Goal: Task Accomplishment & Management: Use online tool/utility

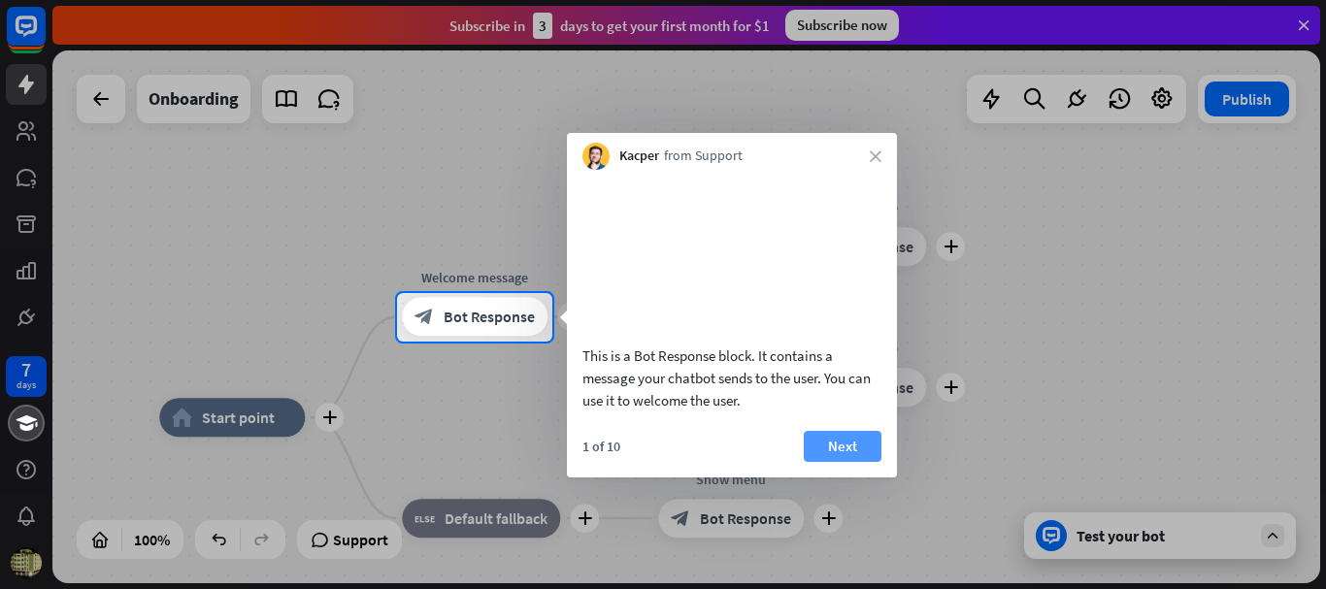
click at [849, 462] on button "Next" at bounding box center [843, 446] width 78 height 31
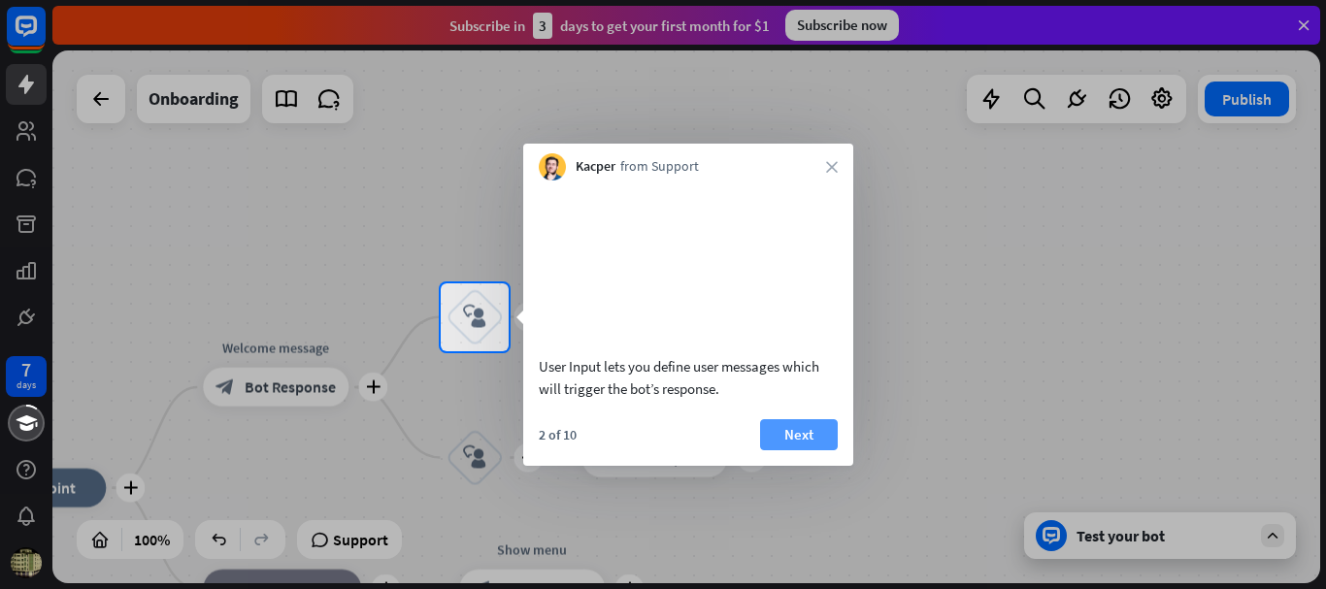
click at [805, 451] on button "Next" at bounding box center [799, 434] width 78 height 31
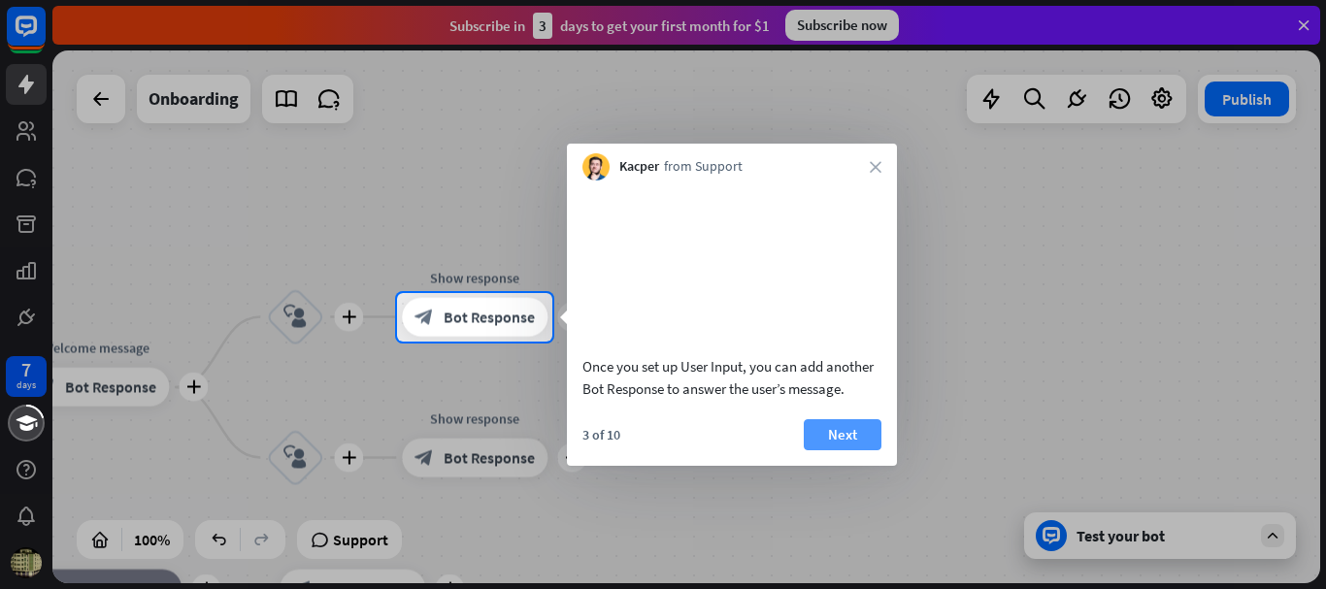
click at [860, 451] on button "Next" at bounding box center [843, 434] width 78 height 31
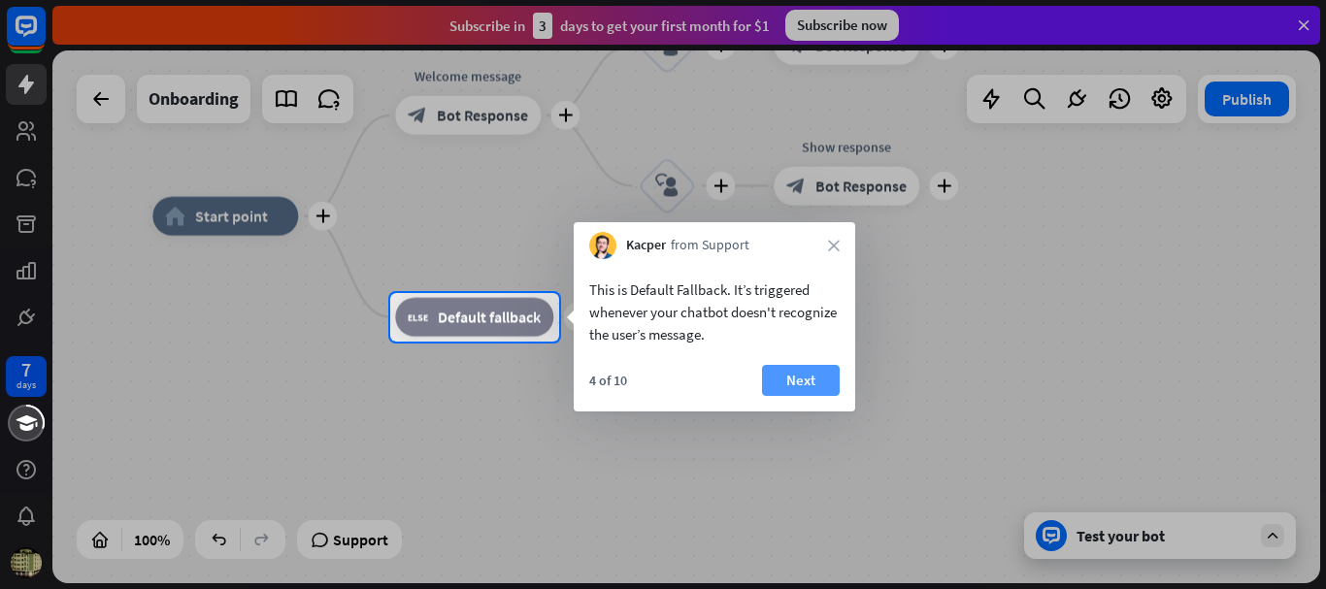
click at [787, 385] on button "Next" at bounding box center [801, 380] width 78 height 31
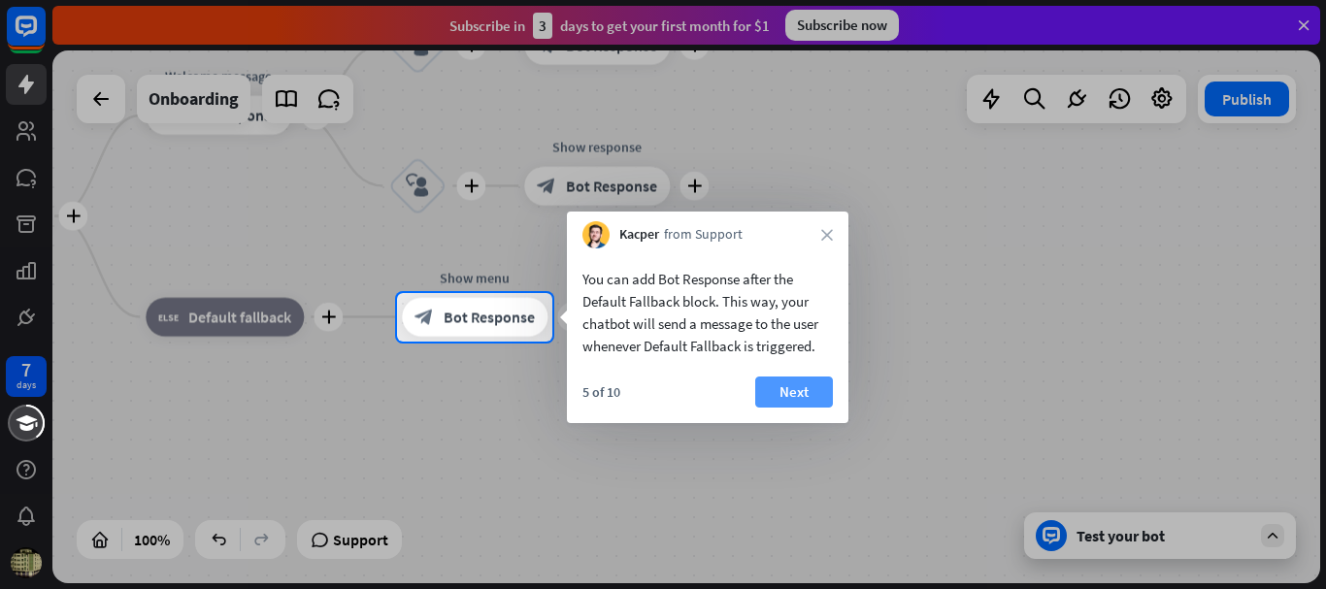
click at [791, 384] on button "Next" at bounding box center [794, 392] width 78 height 31
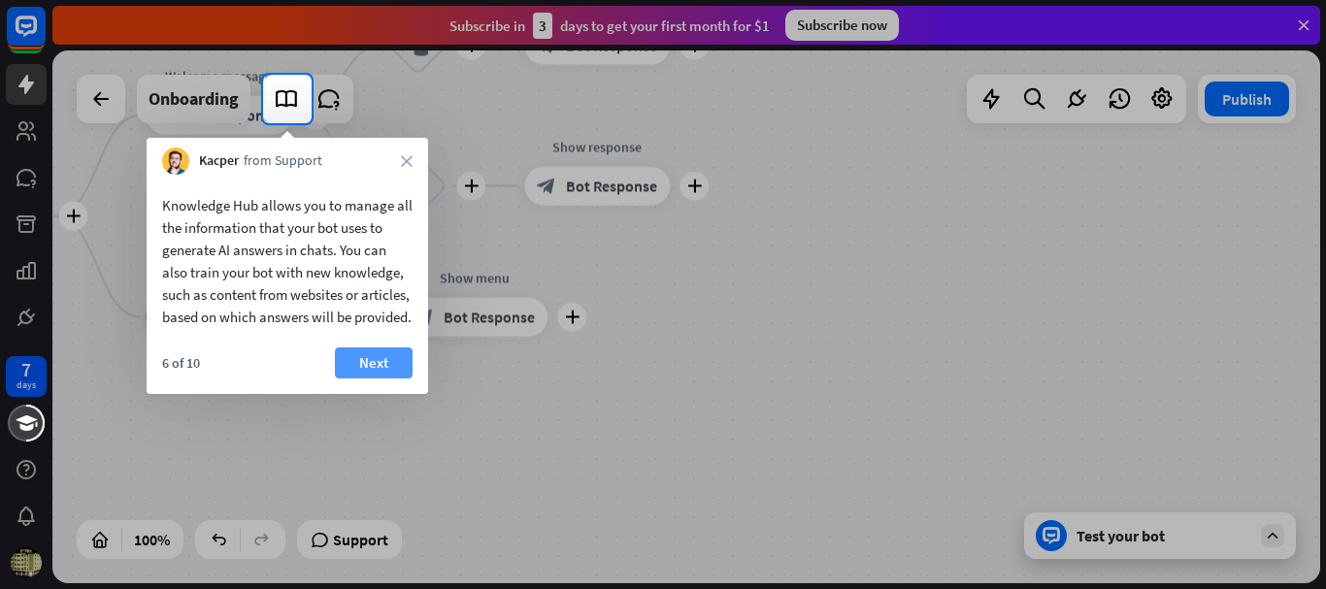
click at [401, 379] on button "Next" at bounding box center [374, 363] width 78 height 31
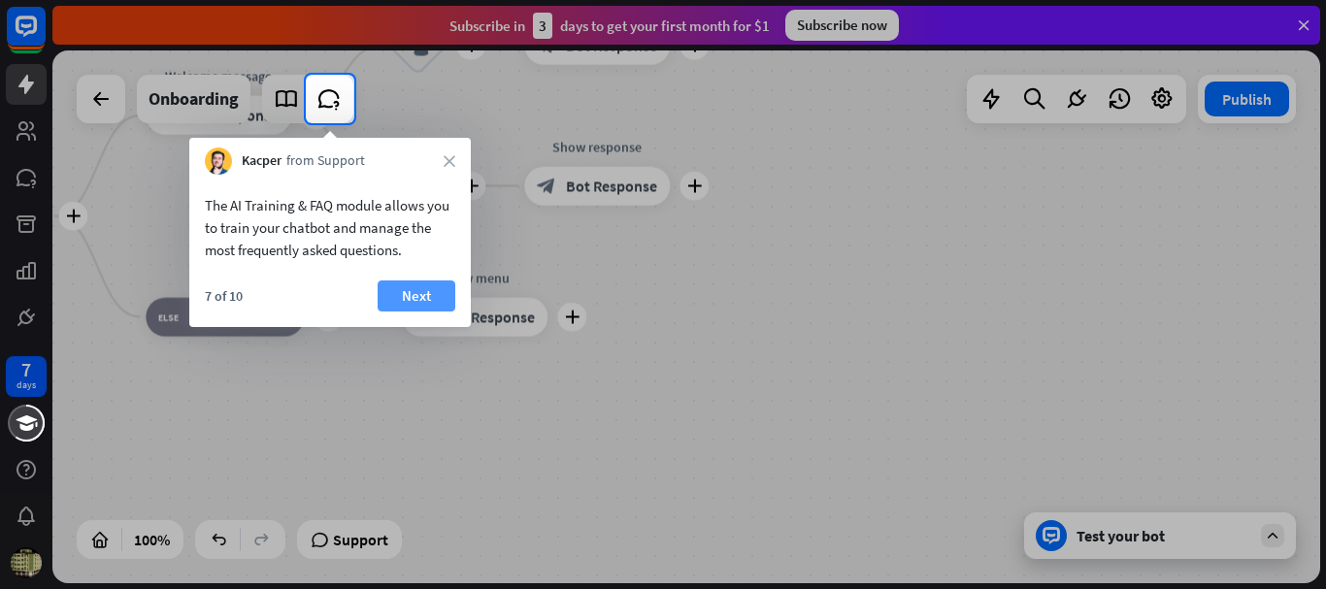
click at [421, 304] on button "Next" at bounding box center [417, 296] width 78 height 31
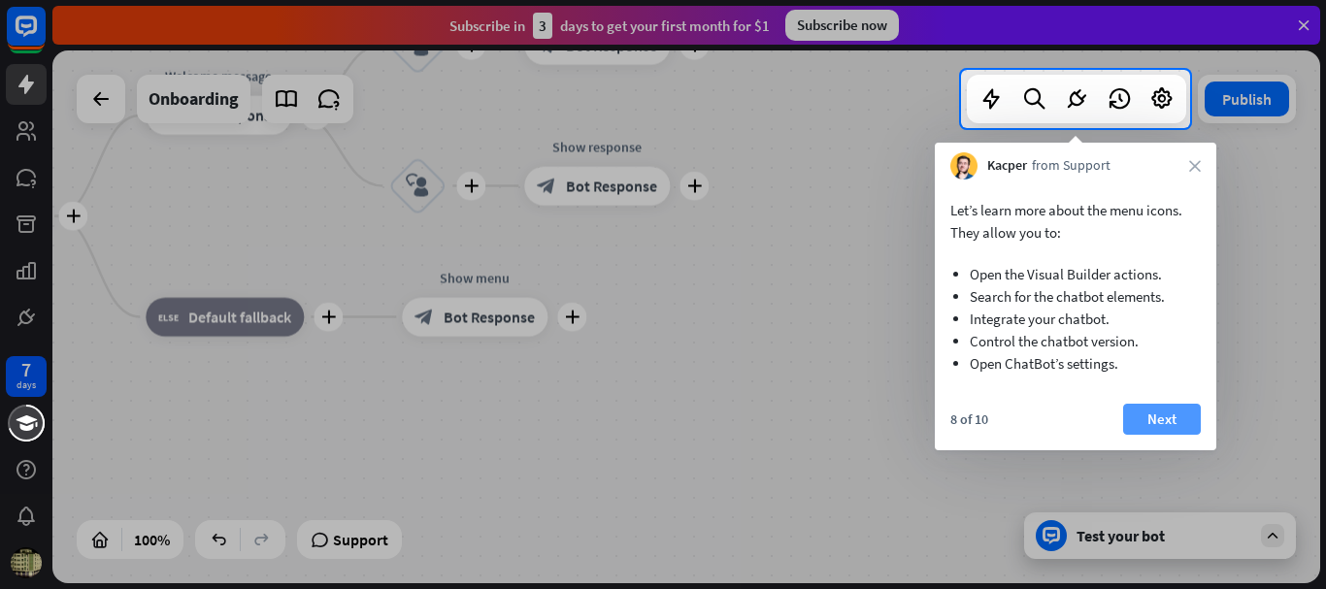
click at [1153, 423] on button "Next" at bounding box center [1162, 419] width 78 height 31
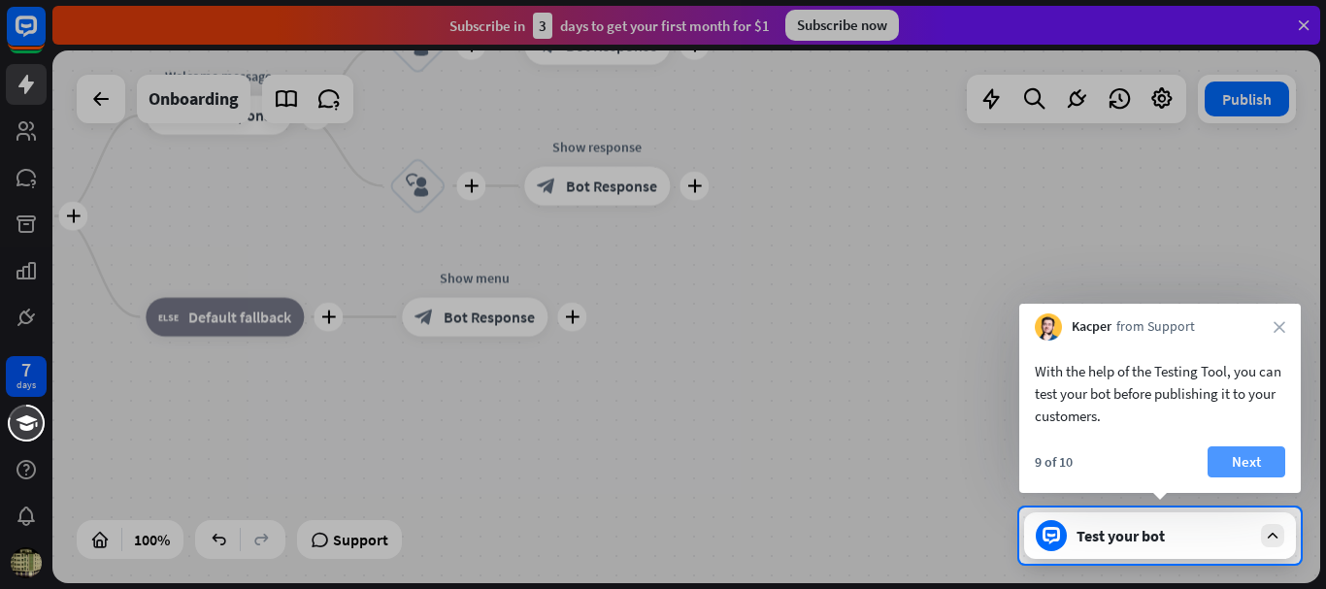
click at [1254, 451] on button "Next" at bounding box center [1247, 462] width 78 height 31
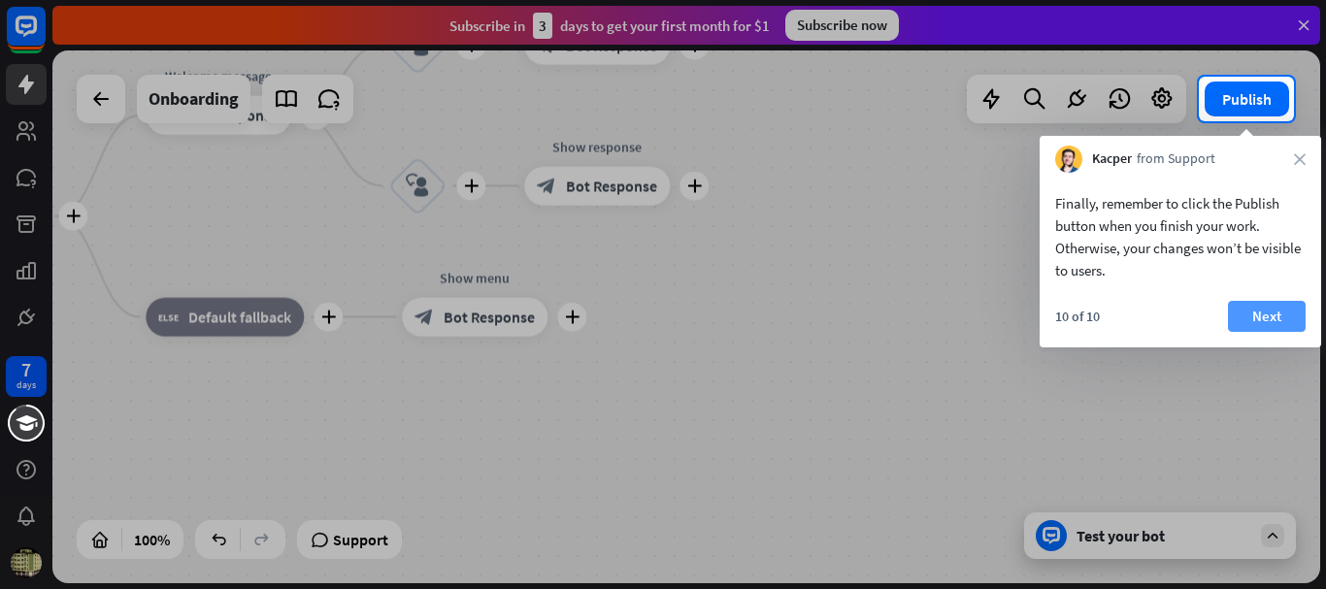
click at [1259, 320] on button "Next" at bounding box center [1267, 316] width 78 height 31
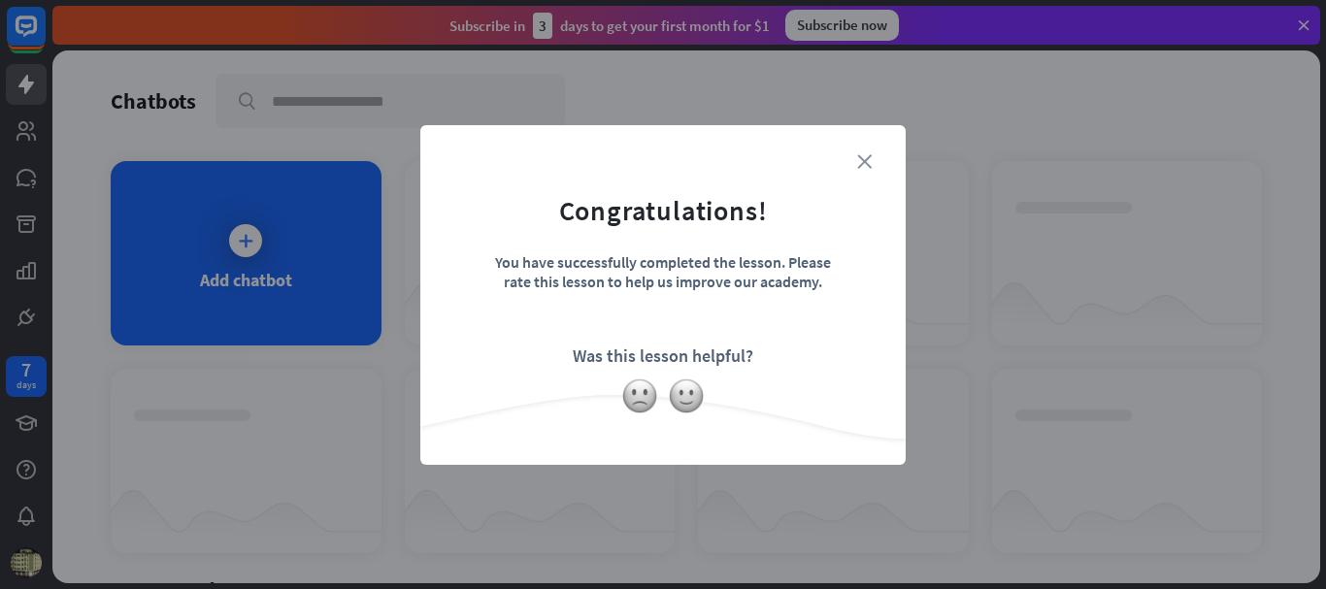
click at [868, 163] on icon "close" at bounding box center [864, 161] width 15 height 15
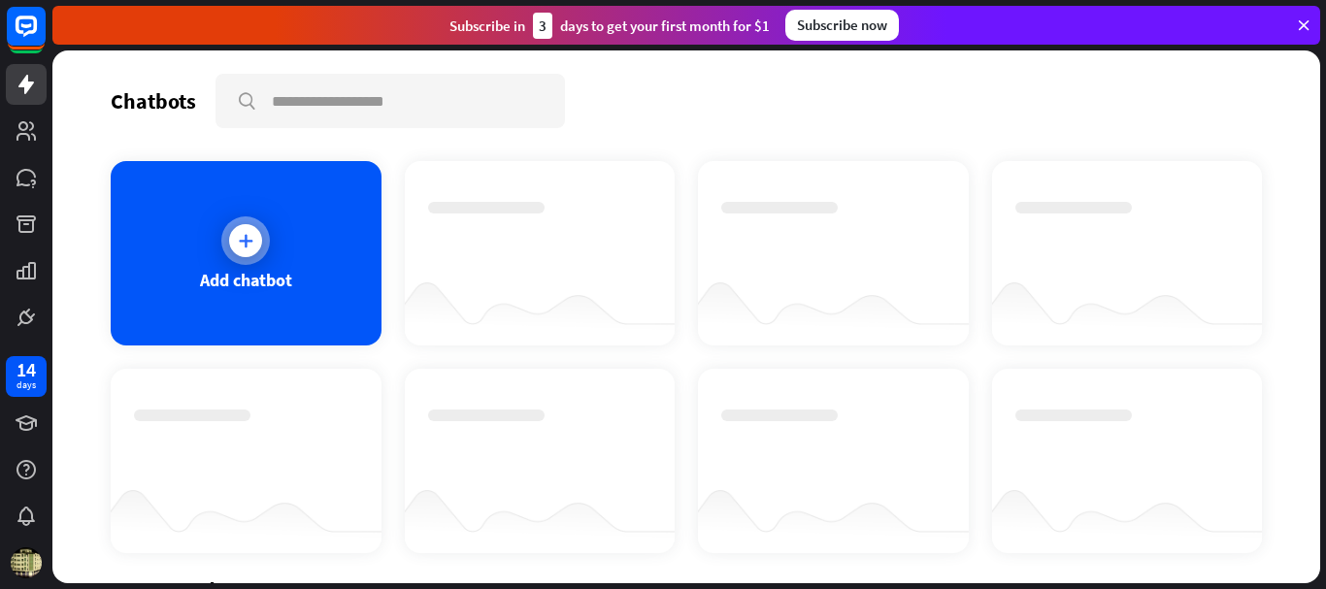
click at [236, 222] on div at bounding box center [245, 241] width 49 height 49
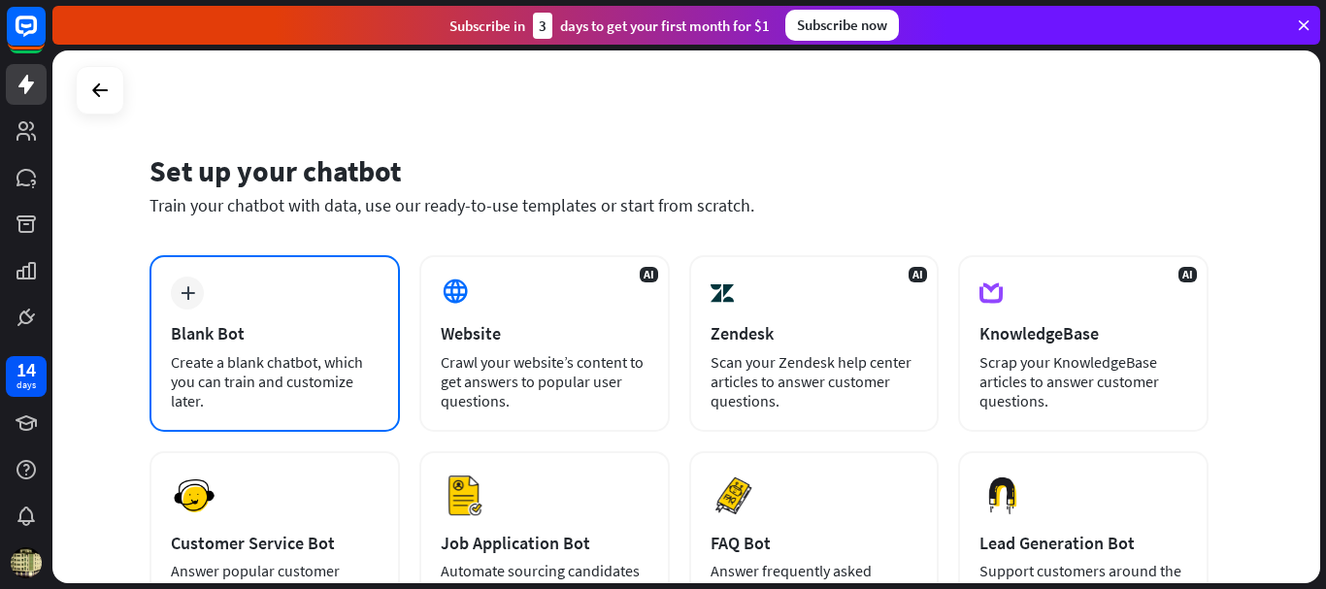
click at [295, 330] on div "Blank Bot" at bounding box center [275, 333] width 208 height 22
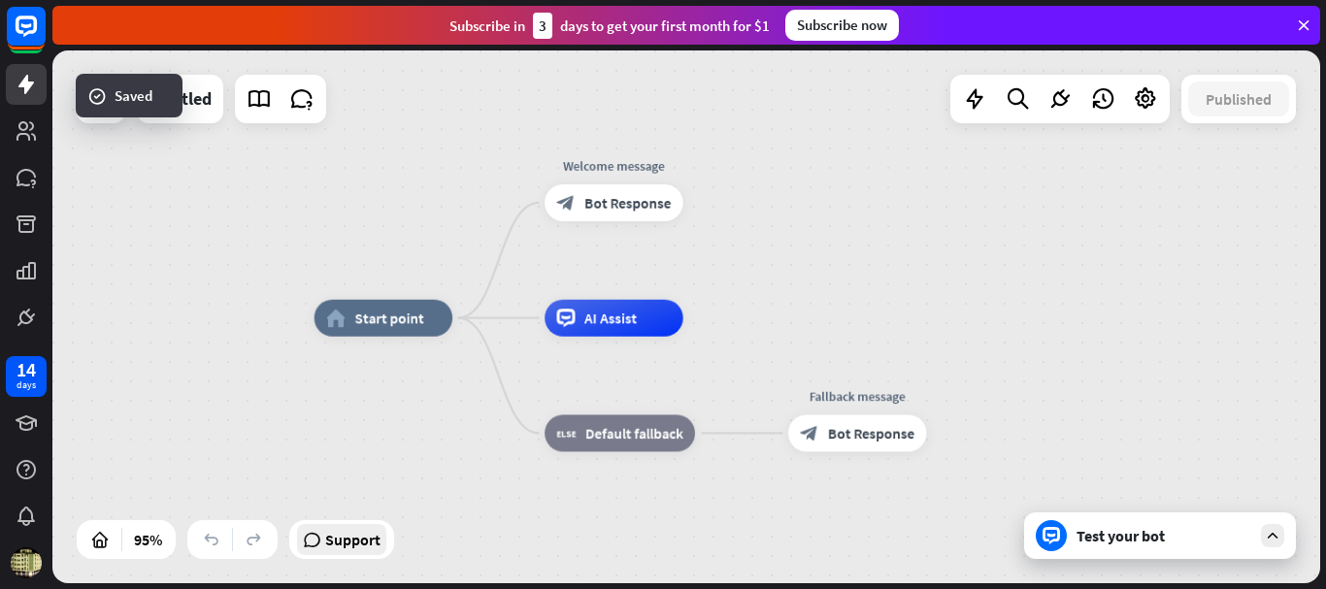
click at [354, 541] on span "Support" at bounding box center [352, 539] width 55 height 31
click at [350, 540] on span "Support" at bounding box center [352, 539] width 55 height 31
click at [348, 540] on span "Support" at bounding box center [352, 539] width 55 height 31
click at [321, 545] on icon at bounding box center [312, 539] width 18 height 19
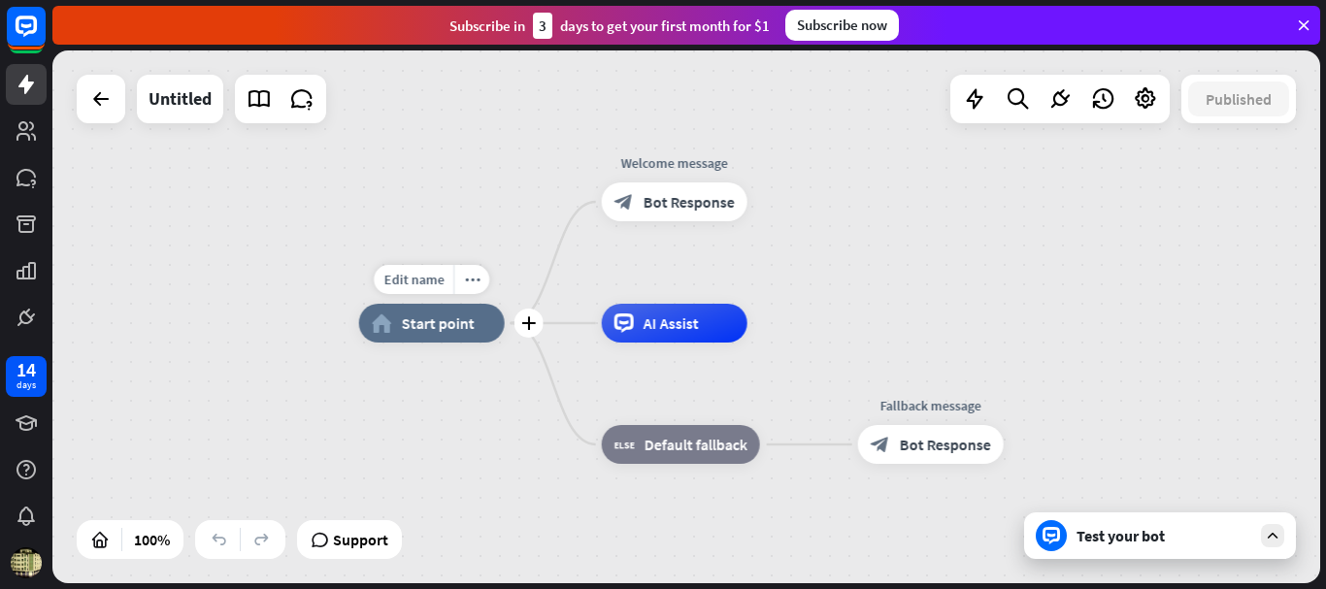
click at [458, 333] on div "home_2 Start point" at bounding box center [432, 323] width 146 height 39
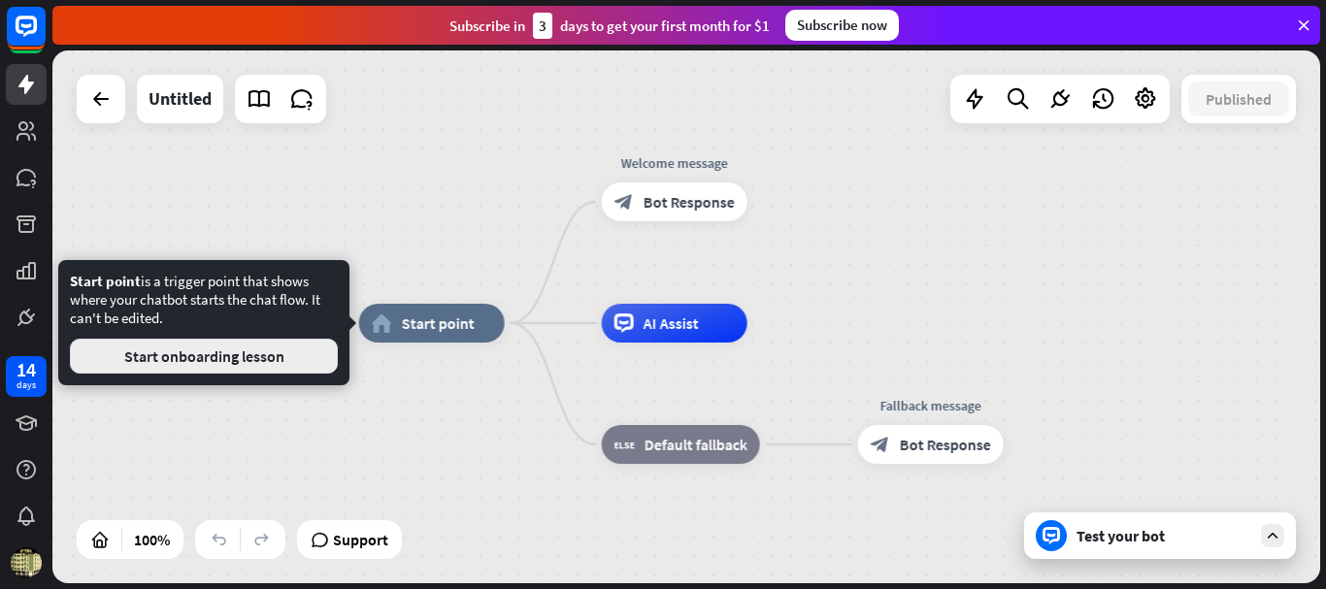
click at [269, 353] on button "Start onboarding lesson" at bounding box center [204, 356] width 268 height 35
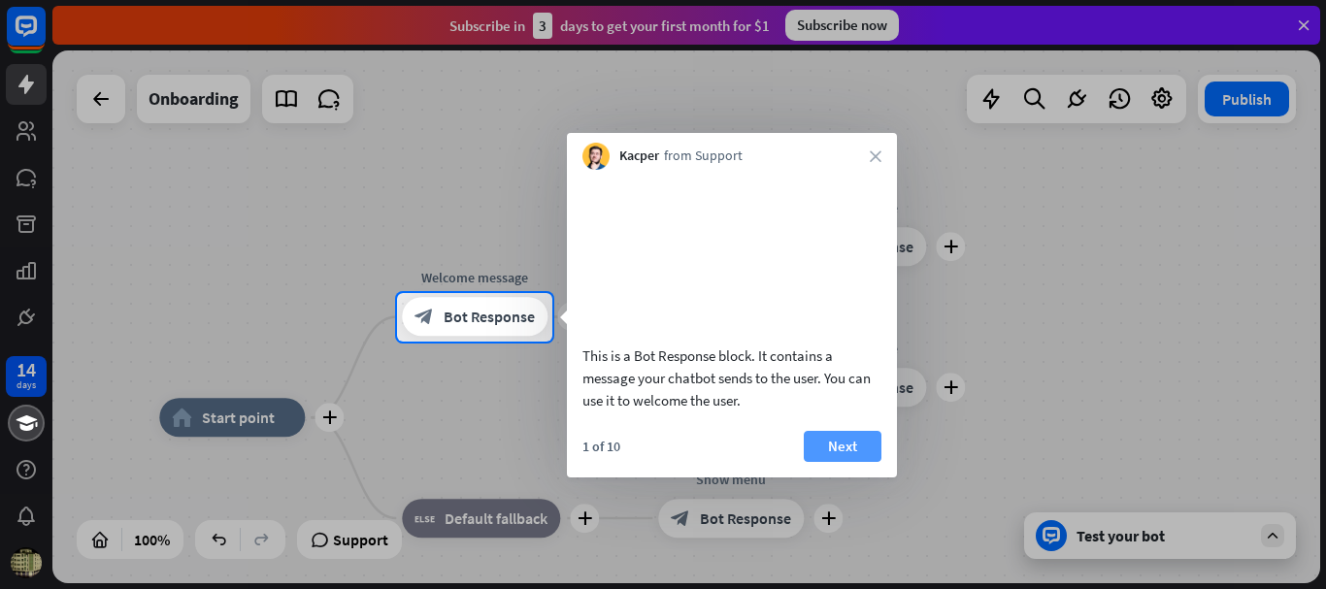
click at [847, 462] on button "Next" at bounding box center [843, 446] width 78 height 31
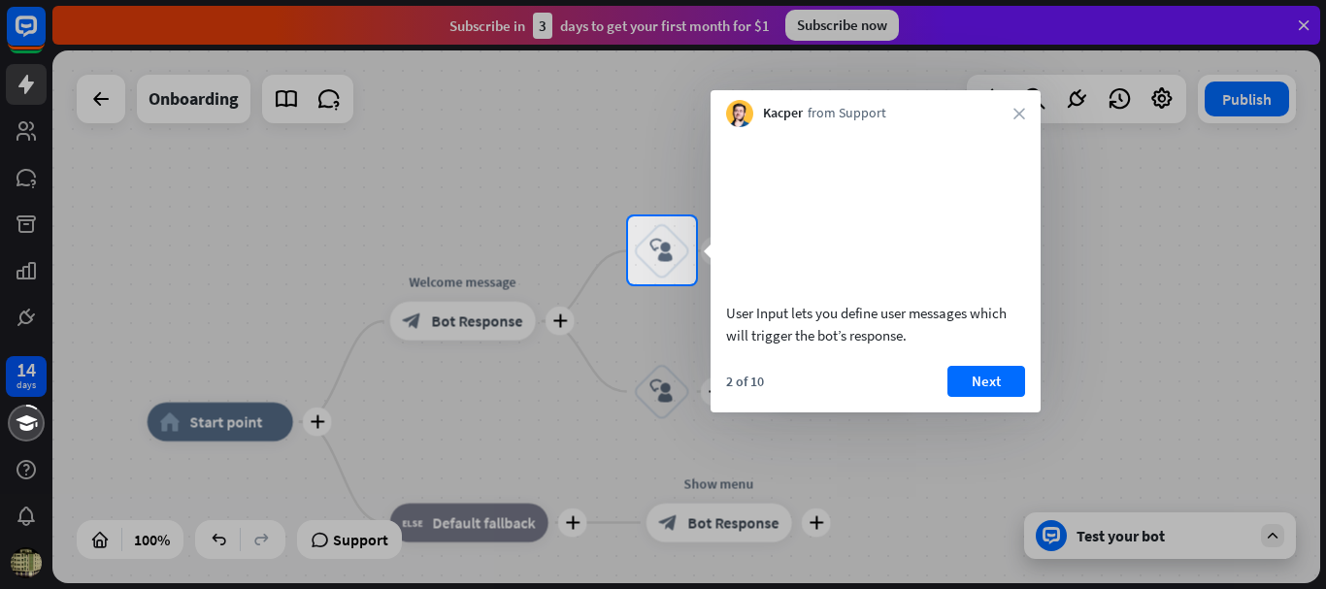
click at [1162, 538] on div at bounding box center [663, 436] width 1326 height 305
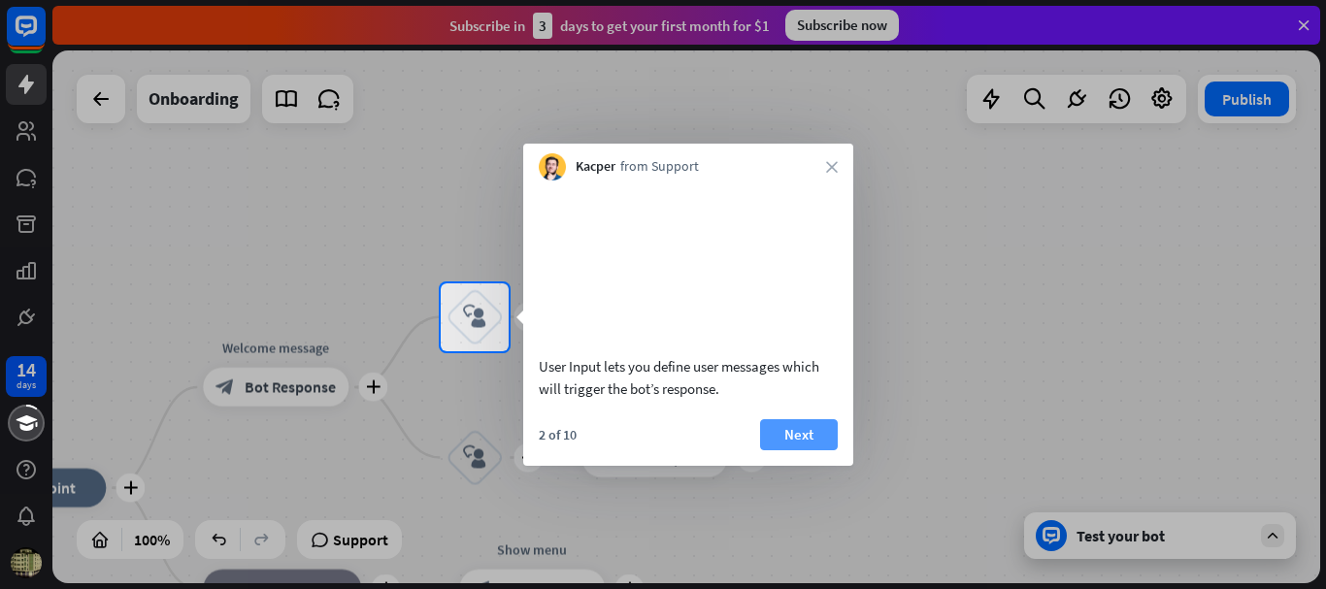
click at [825, 451] on button "Next" at bounding box center [799, 434] width 78 height 31
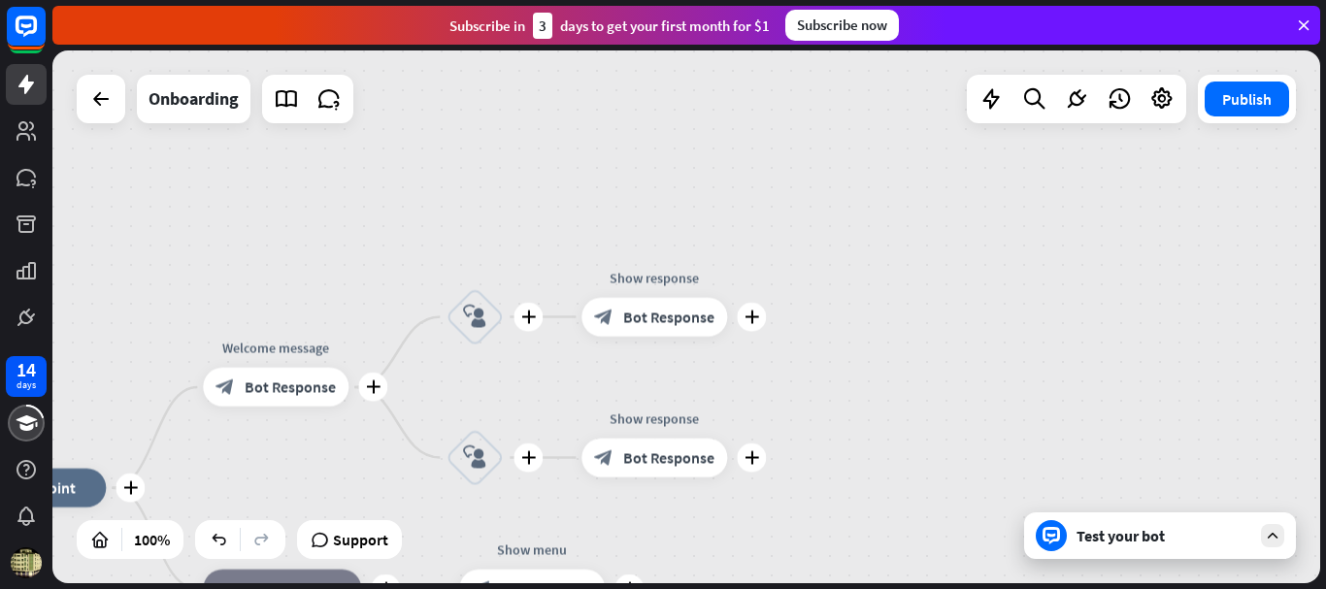
click at [825, 451] on div "plus home_2 Start point plus Welcome message block_bot_response Bot Response pl…" at bounding box center [686, 316] width 1268 height 533
click at [825, 451] on body "14 days close Product Help First steps Get started with ChatBot Help Center Fol…" at bounding box center [663, 294] width 1326 height 589
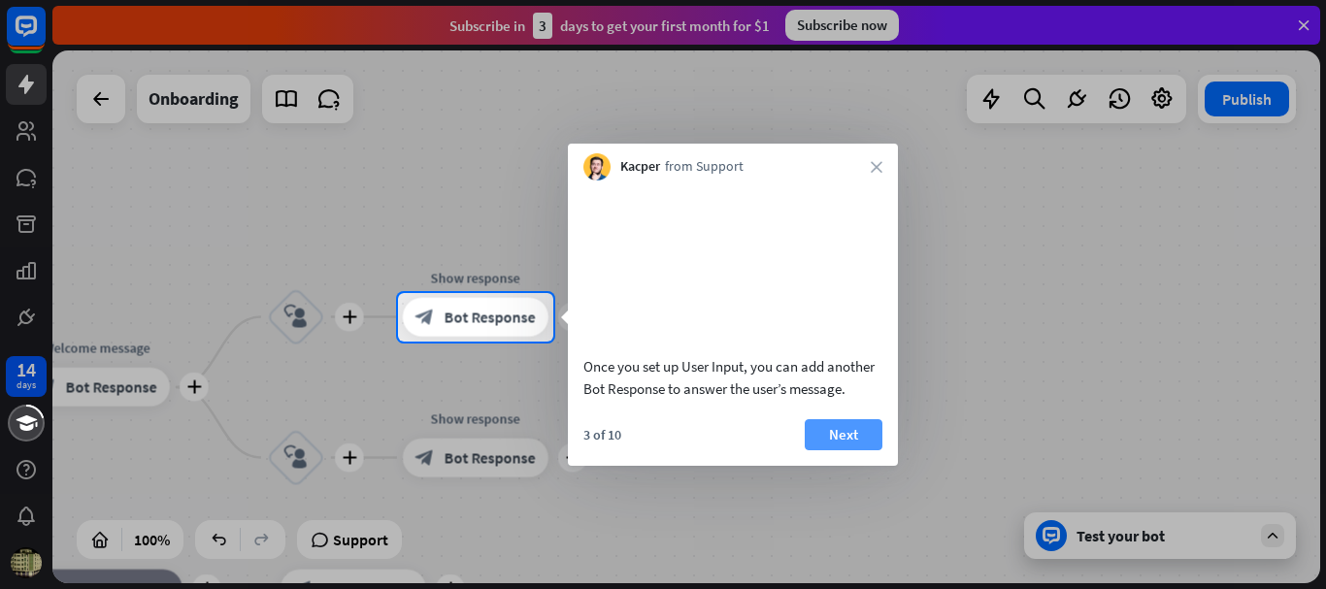
click at [858, 451] on button "Next" at bounding box center [844, 434] width 78 height 31
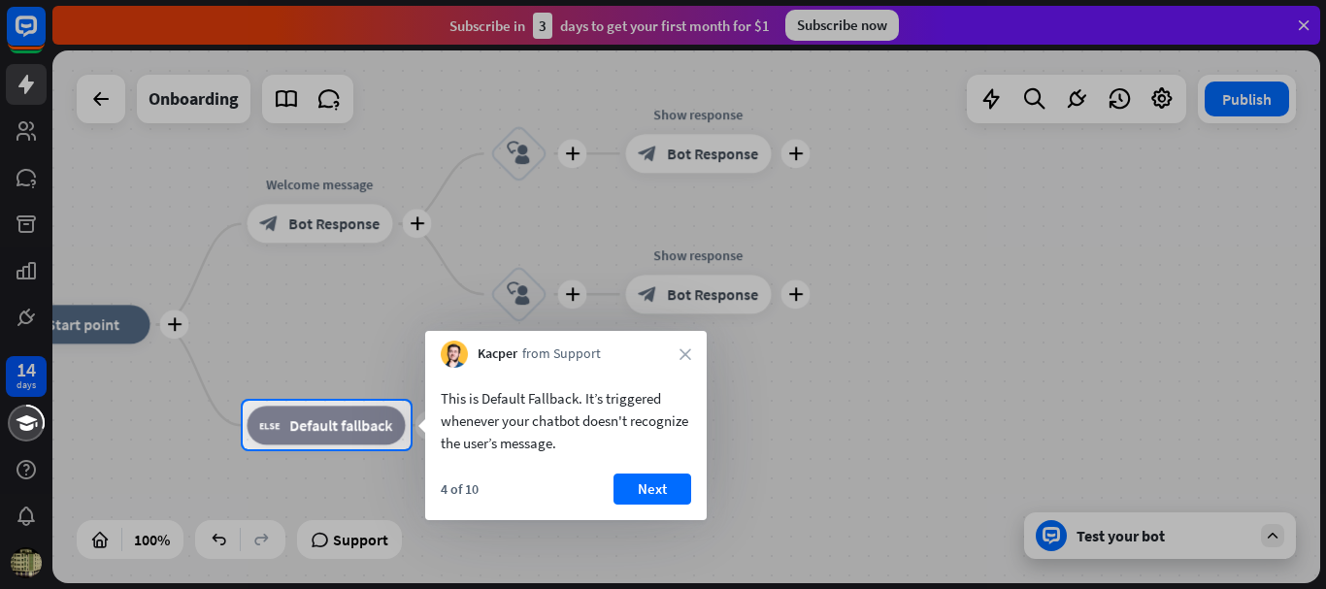
click at [857, 452] on div at bounding box center [663, 520] width 1326 height 140
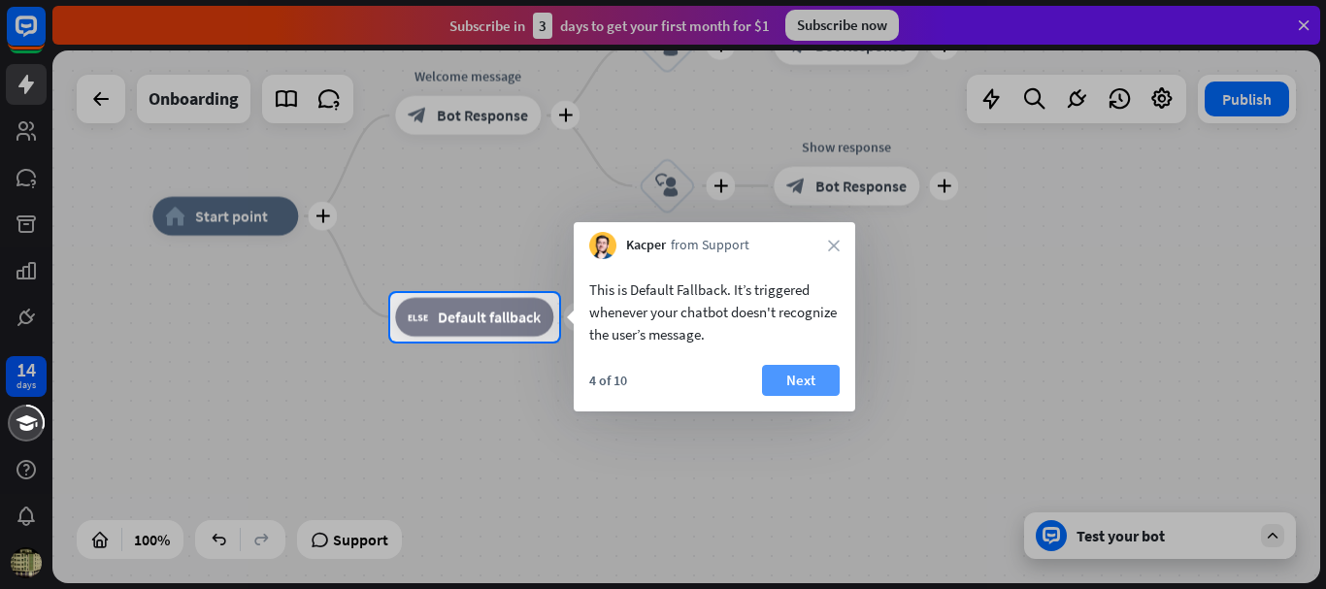
click at [802, 366] on button "Next" at bounding box center [801, 380] width 78 height 31
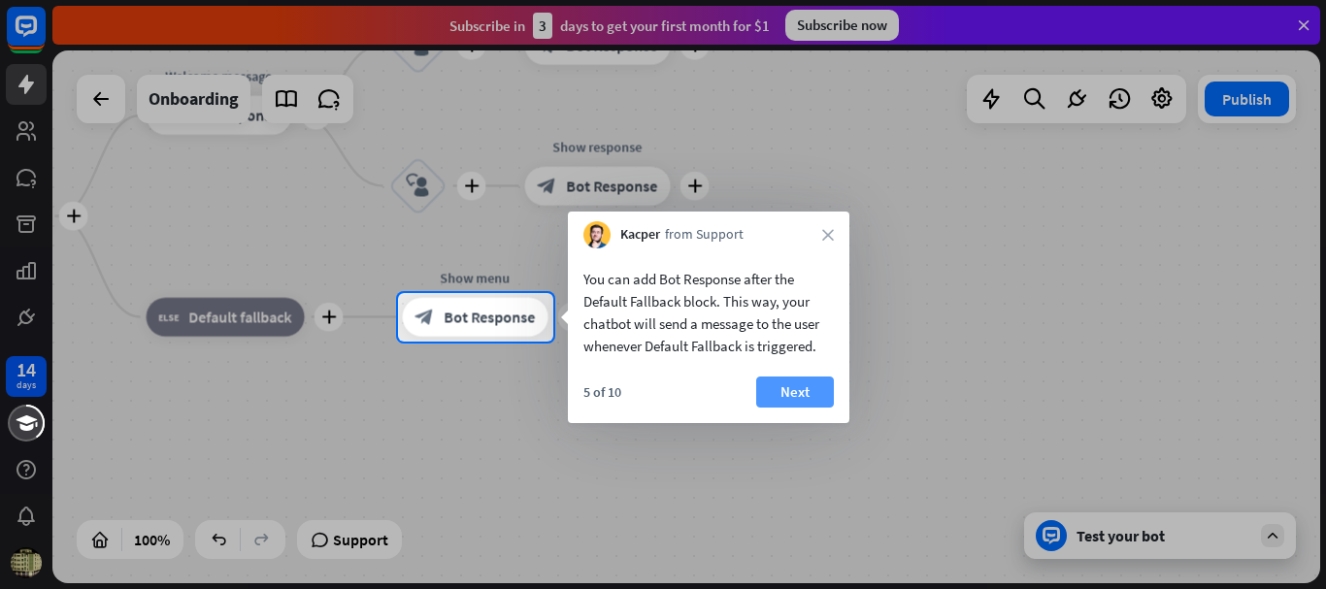
click at [797, 389] on button "Next" at bounding box center [795, 392] width 78 height 31
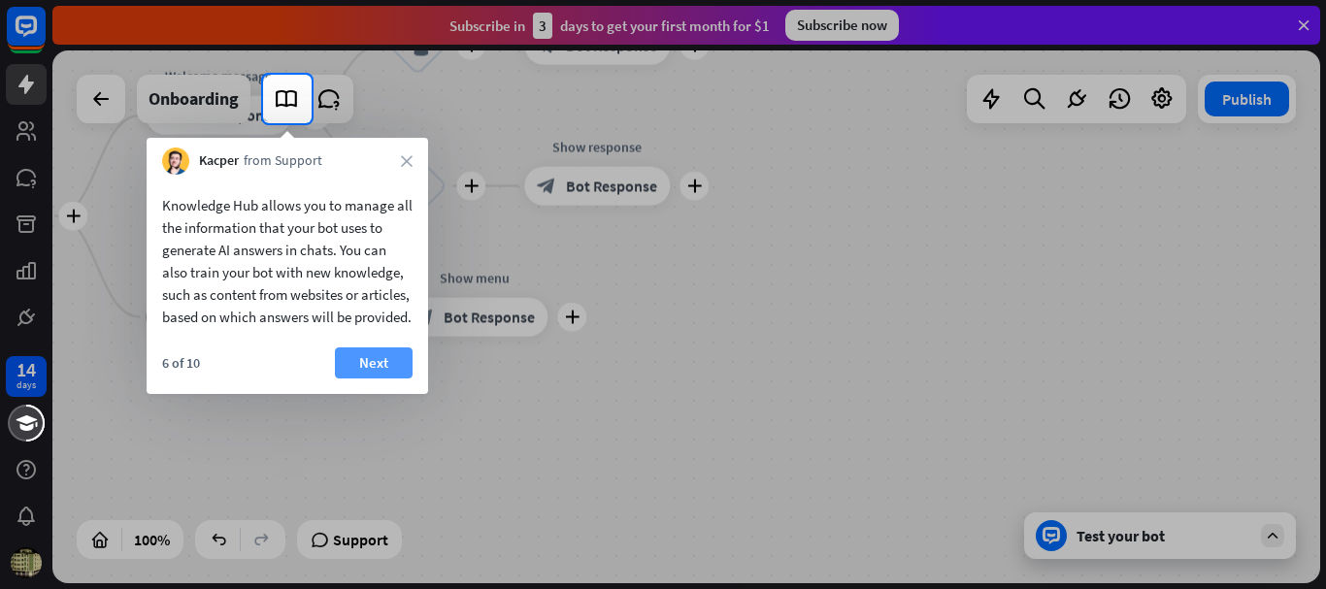
click at [377, 379] on button "Next" at bounding box center [374, 363] width 78 height 31
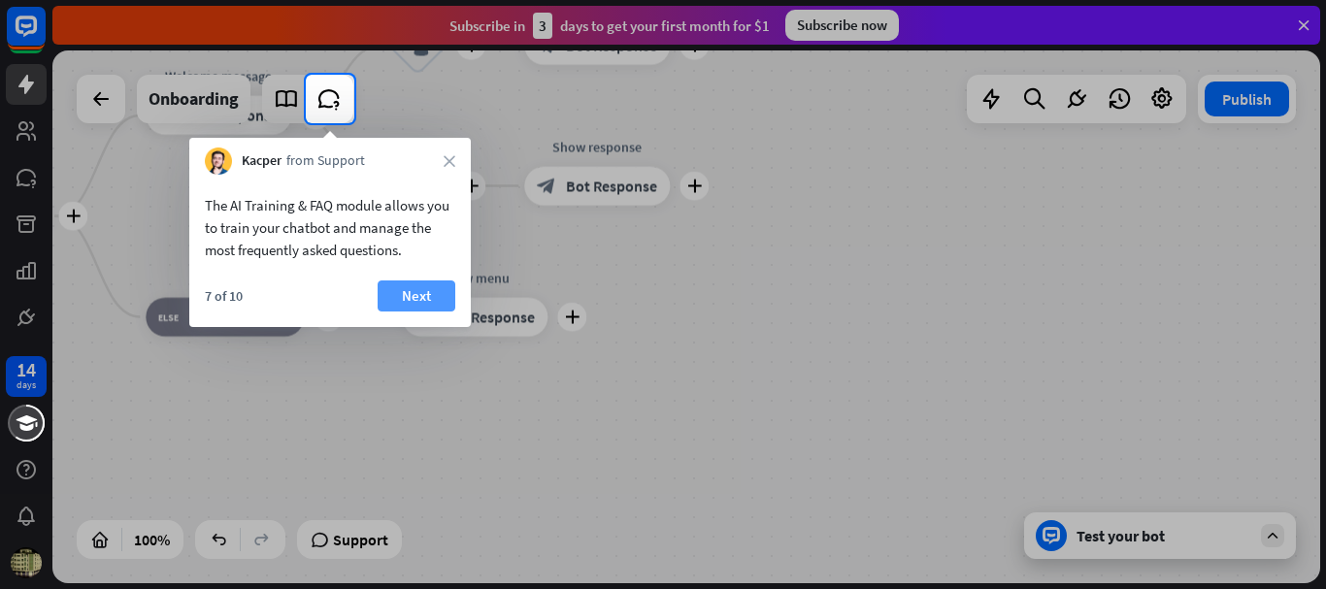
click at [427, 292] on button "Next" at bounding box center [417, 296] width 78 height 31
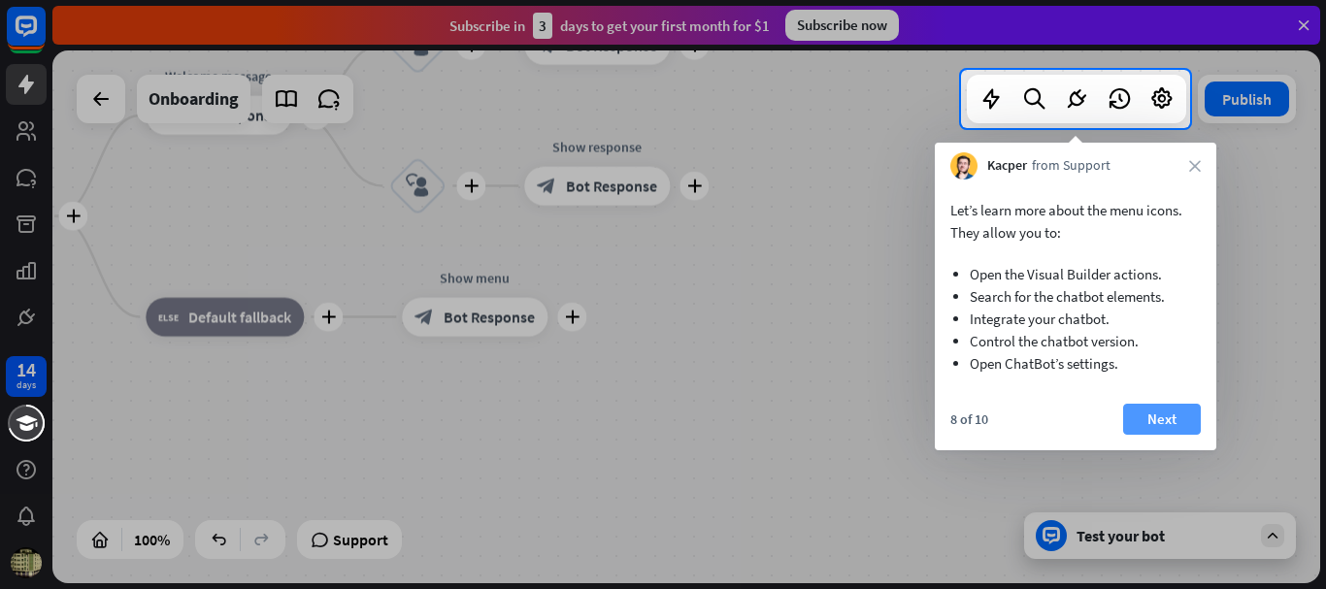
click at [1171, 425] on button "Next" at bounding box center [1162, 419] width 78 height 31
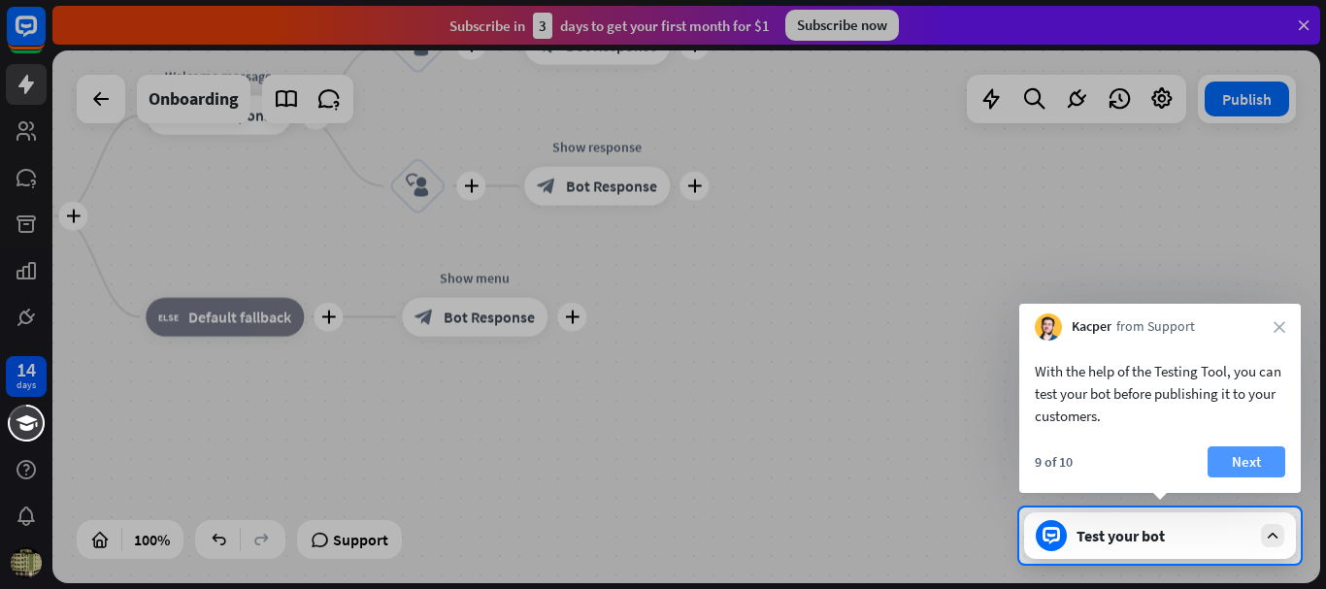
click at [1232, 460] on button "Next" at bounding box center [1247, 462] width 78 height 31
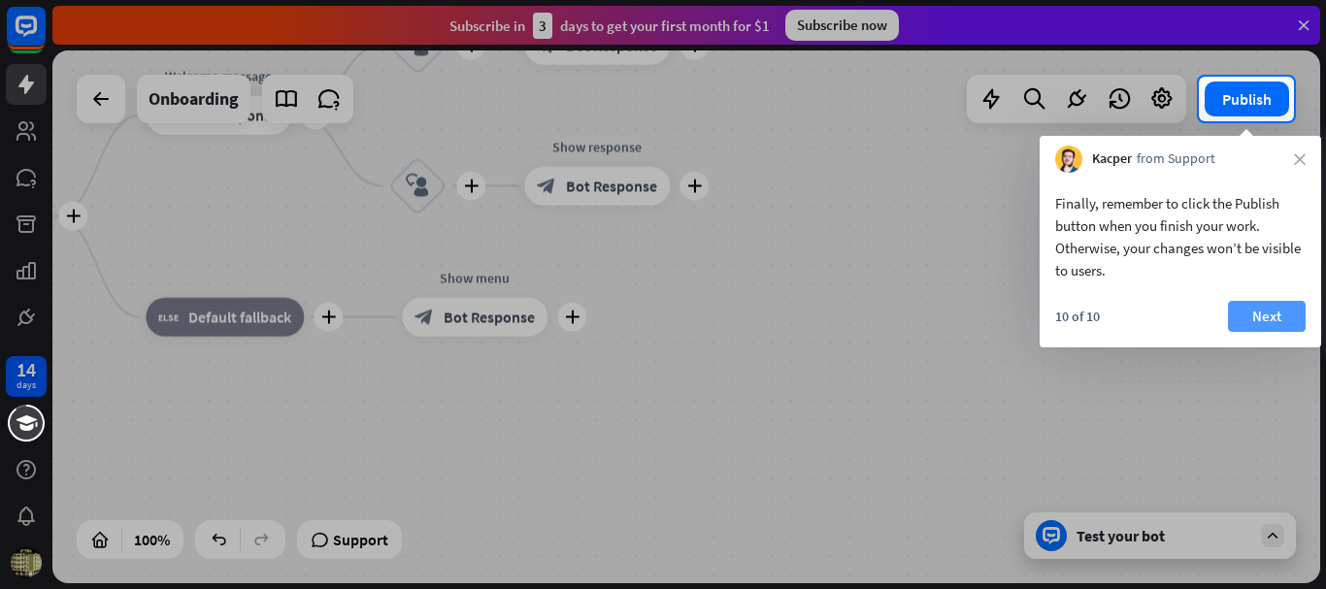
click at [1277, 317] on button "Next" at bounding box center [1267, 316] width 78 height 31
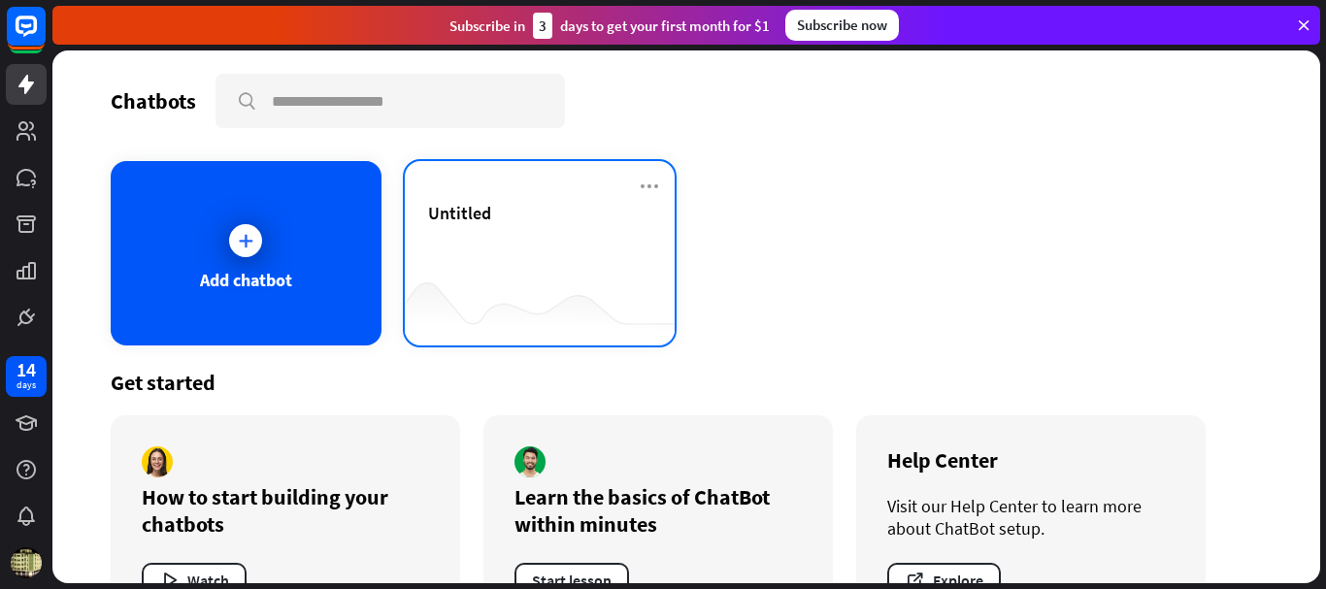
click at [434, 222] on span "Untitled" at bounding box center [459, 213] width 63 height 22
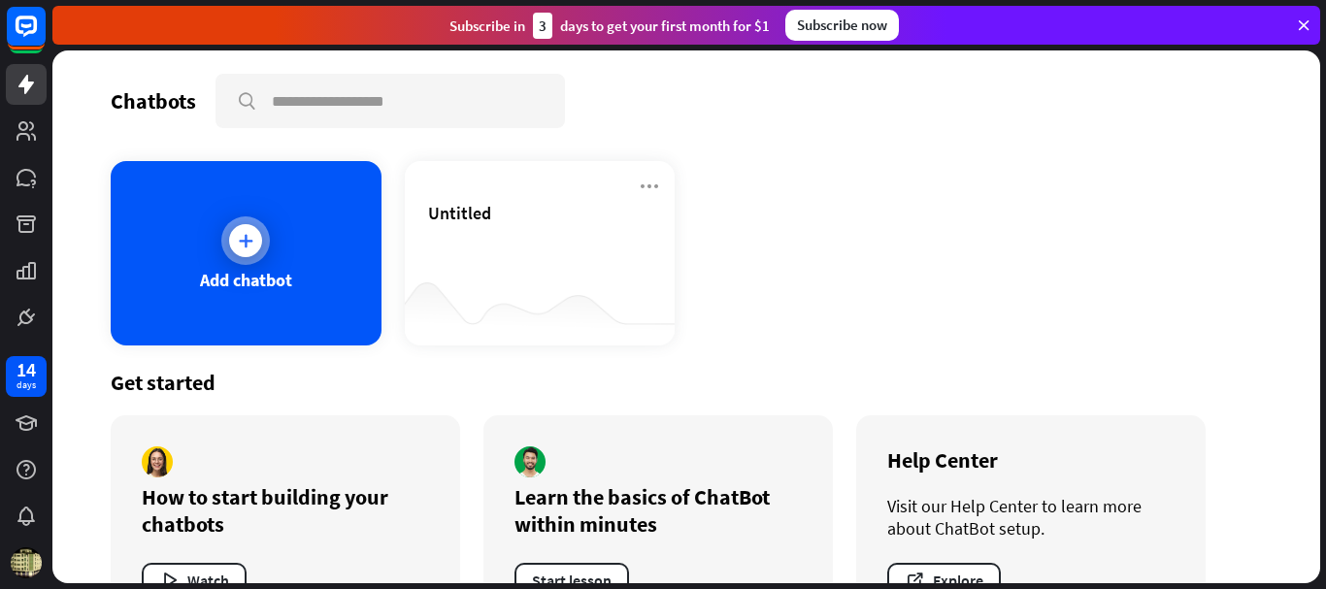
click at [247, 247] on icon at bounding box center [245, 240] width 19 height 19
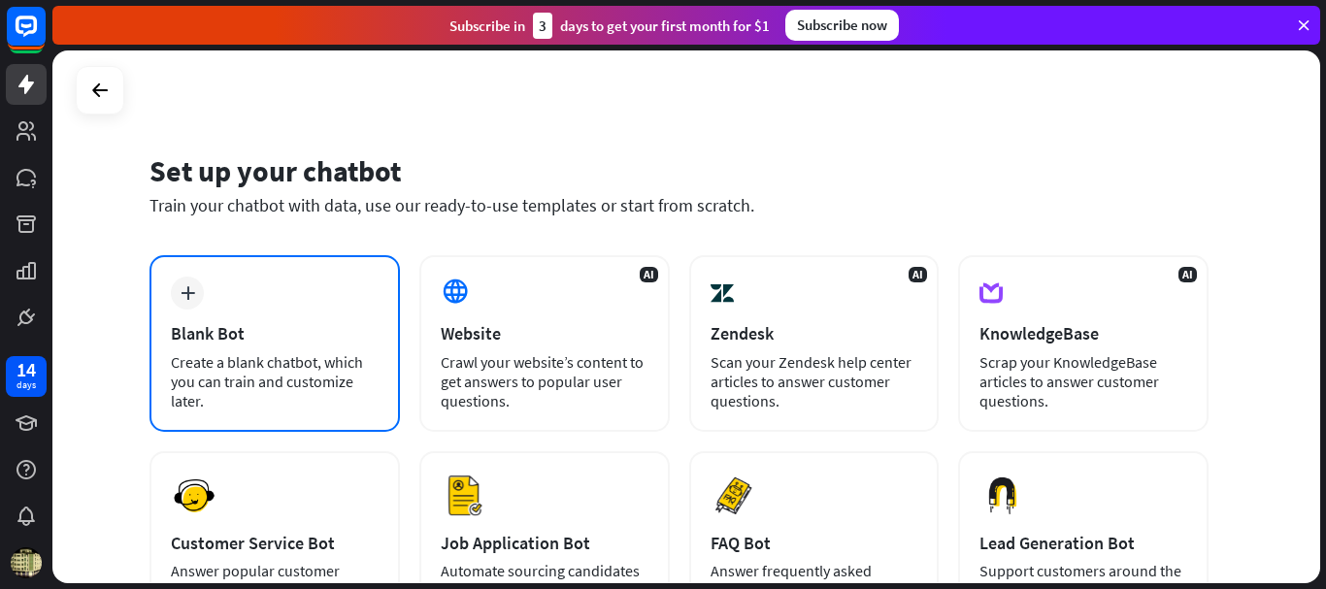
click at [219, 314] on div "plus Blank Bot Create a blank chatbot, which you can train and customize later." at bounding box center [275, 343] width 250 height 177
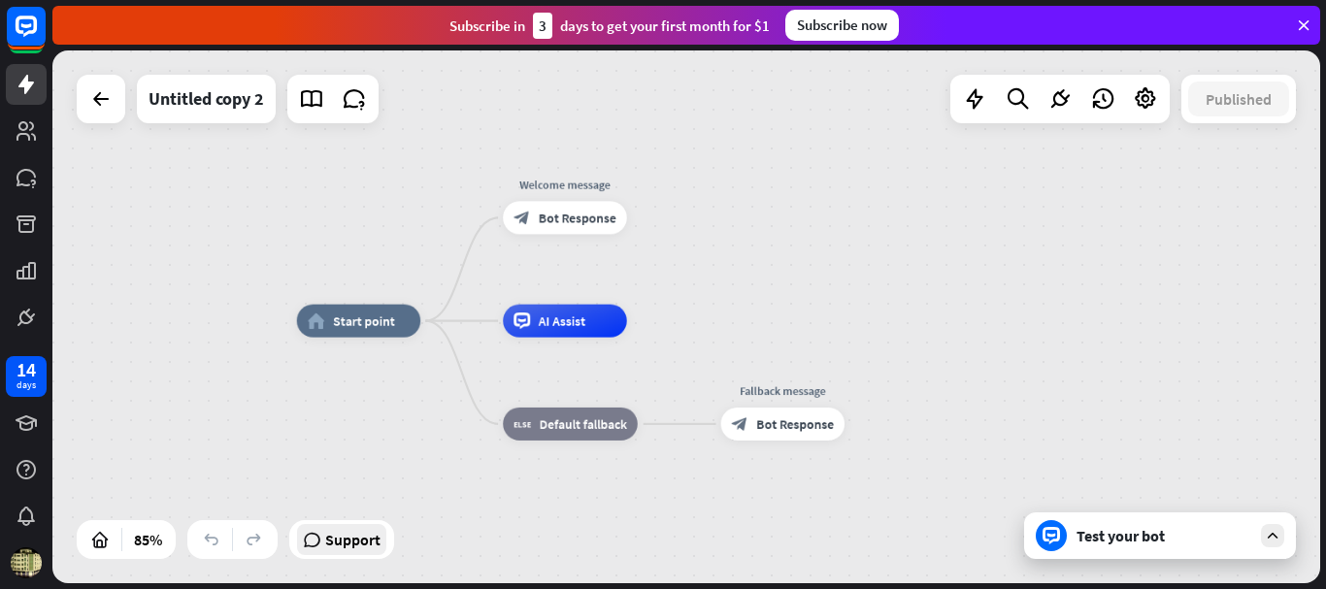
click at [325, 551] on div "Support" at bounding box center [341, 539] width 89 height 31
click at [100, 545] on icon at bounding box center [99, 539] width 19 height 19
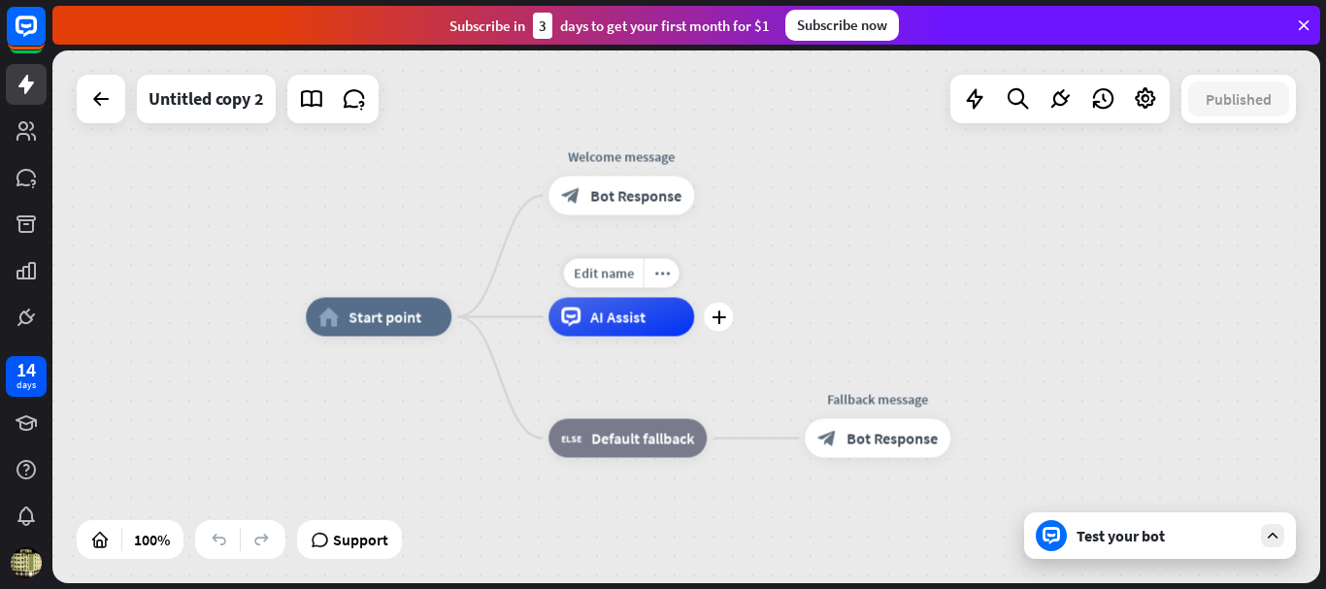
click at [640, 321] on span "AI Assist" at bounding box center [617, 317] width 55 height 19
click at [721, 315] on icon "plus" at bounding box center [719, 318] width 15 height 14
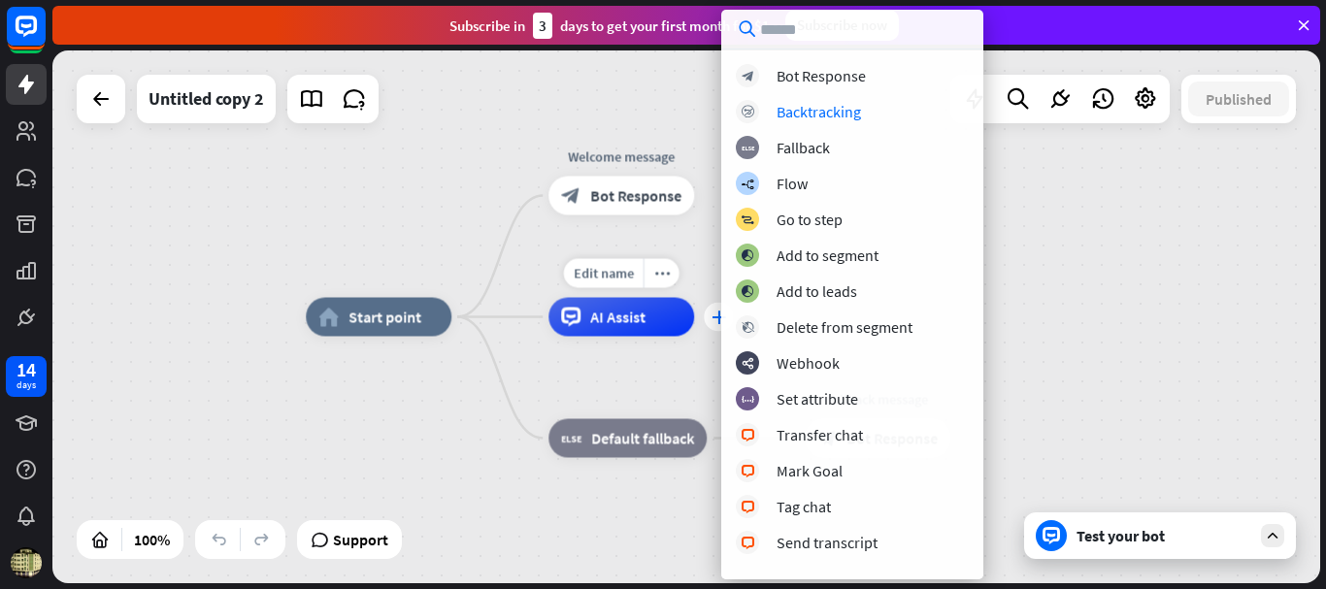
click at [714, 327] on div "plus" at bounding box center [718, 317] width 29 height 29
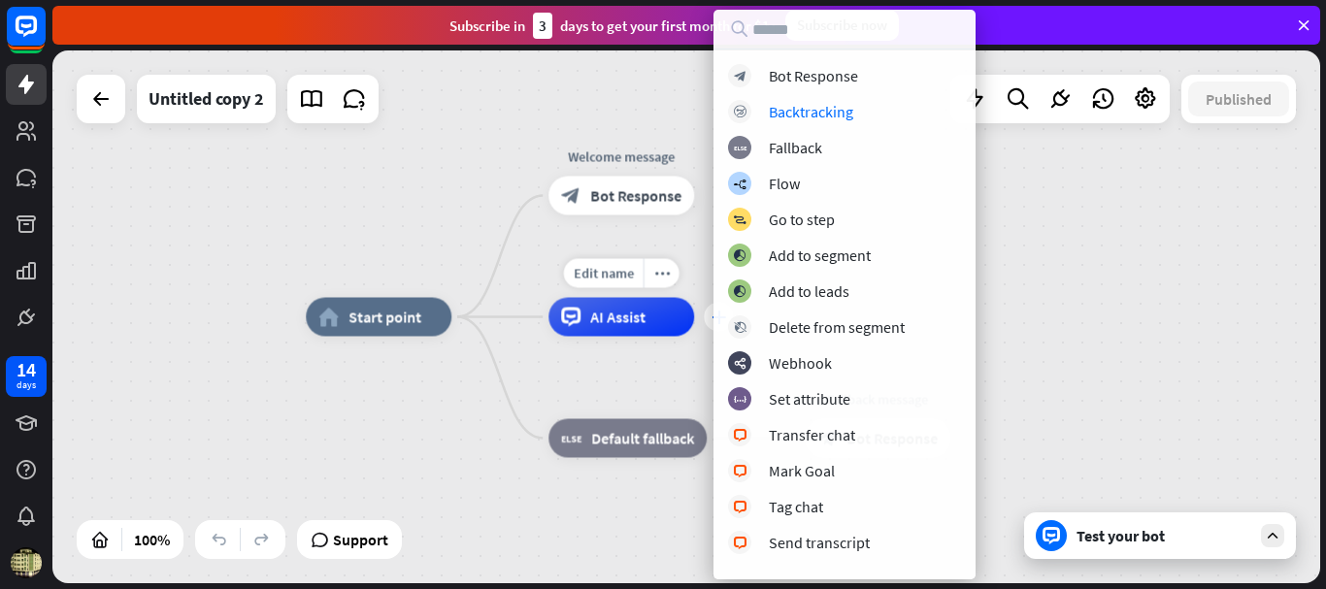
click at [713, 319] on icon "plus" at bounding box center [719, 318] width 15 height 14
drag, startPoint x: 1228, startPoint y: 552, endPoint x: 1318, endPoint y: 546, distance: 89.6
click at [1294, 559] on div "home_2 Start point Welcome message block_bot_response Bot Response plus AI Assi…" at bounding box center [686, 316] width 1268 height 533
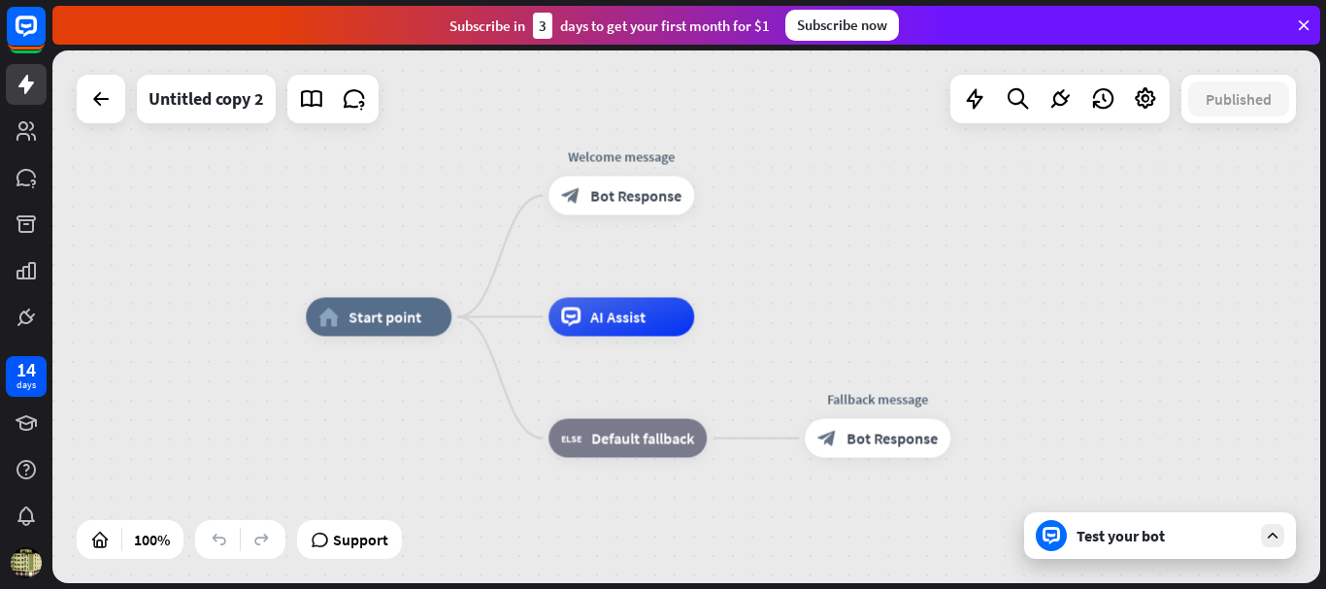
click at [1277, 529] on icon at bounding box center [1272, 535] width 17 height 17
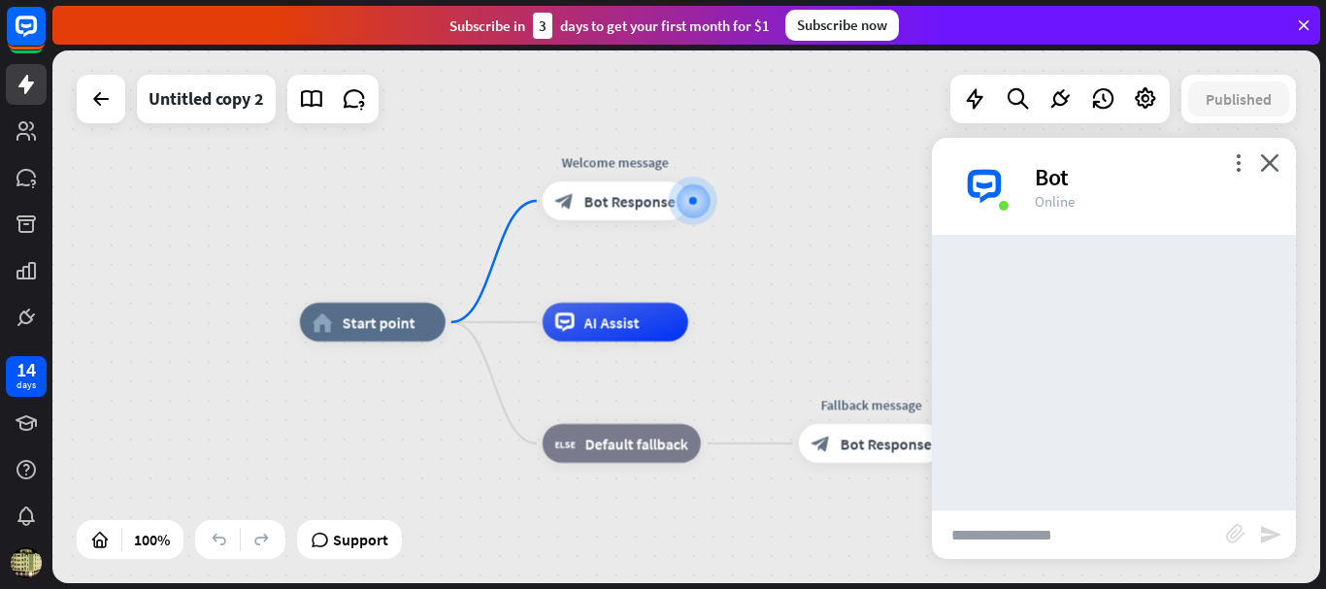
click at [1036, 535] on input "text" at bounding box center [1079, 535] width 294 height 49
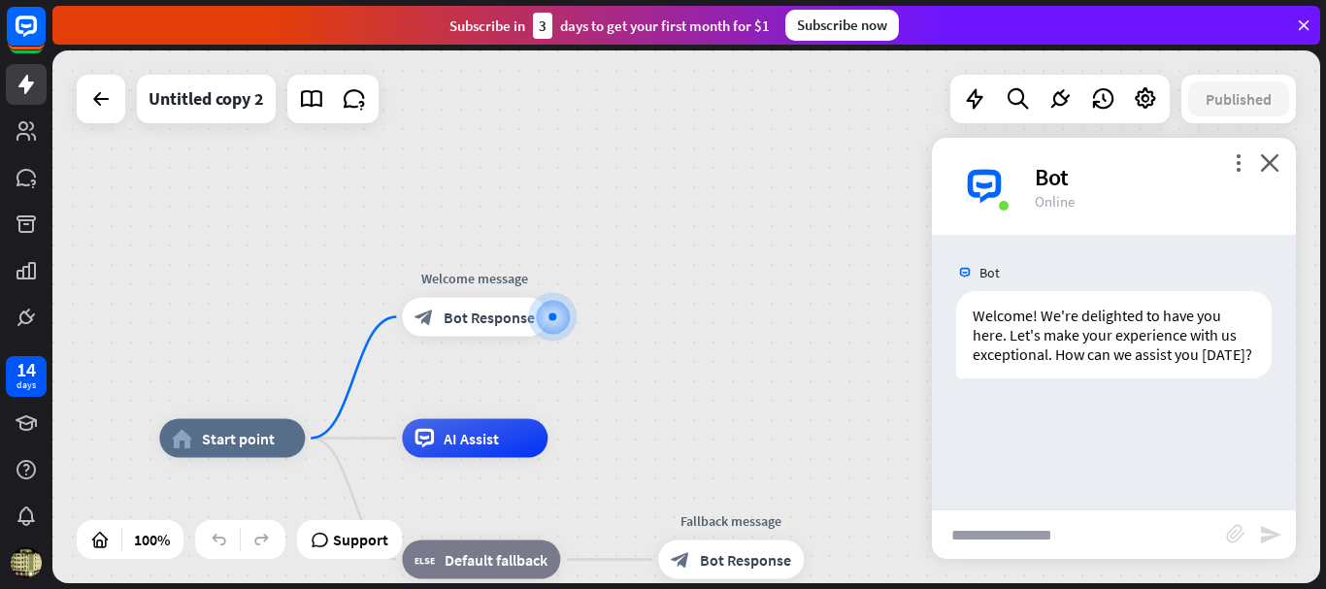
paste input "**********"
type input "**********"
